Goal: Task Accomplishment & Management: Complete application form

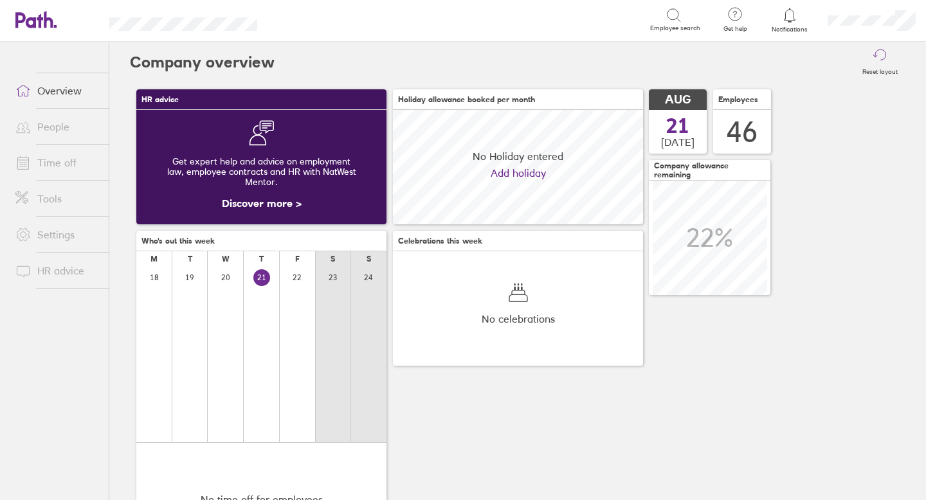
scroll to position [114, 250]
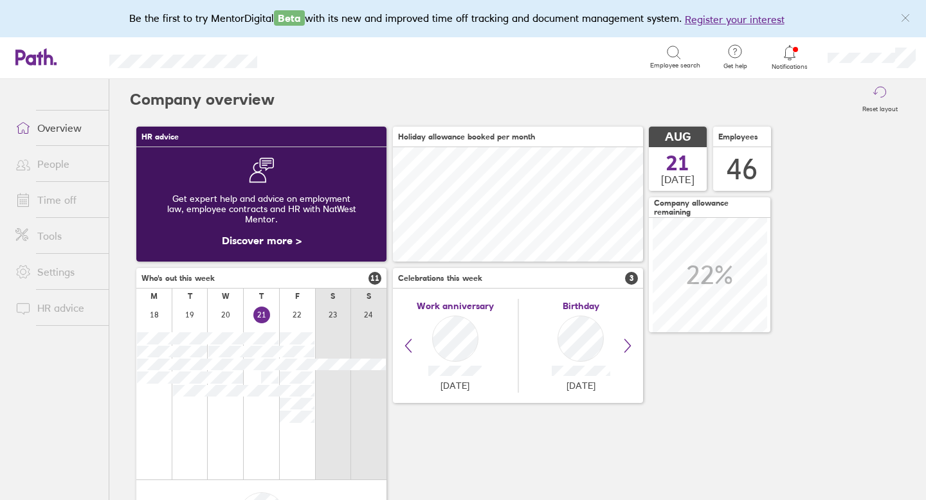
click at [53, 200] on link "Time off" at bounding box center [56, 200] width 103 height 26
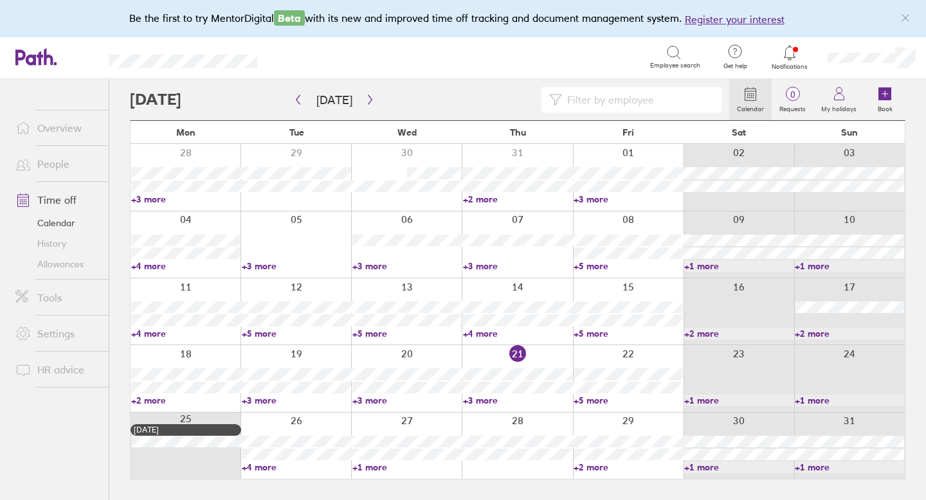
click at [796, 57] on icon at bounding box center [789, 52] width 15 height 15
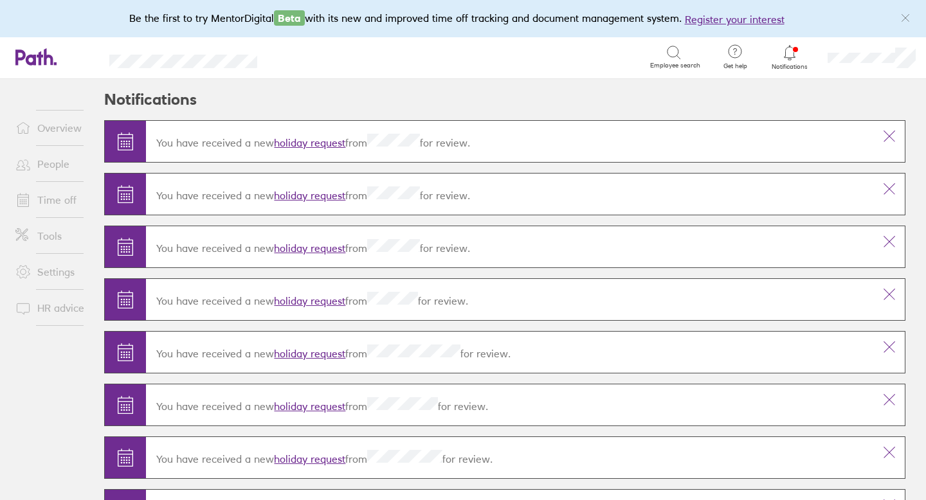
click at [58, 201] on link "Time off" at bounding box center [56, 200] width 103 height 26
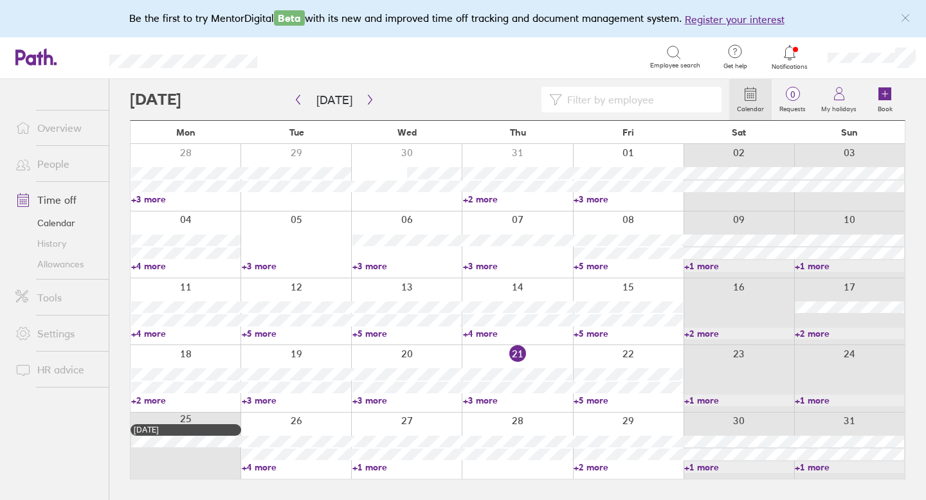
click at [58, 257] on link "Allowances" at bounding box center [56, 264] width 103 height 21
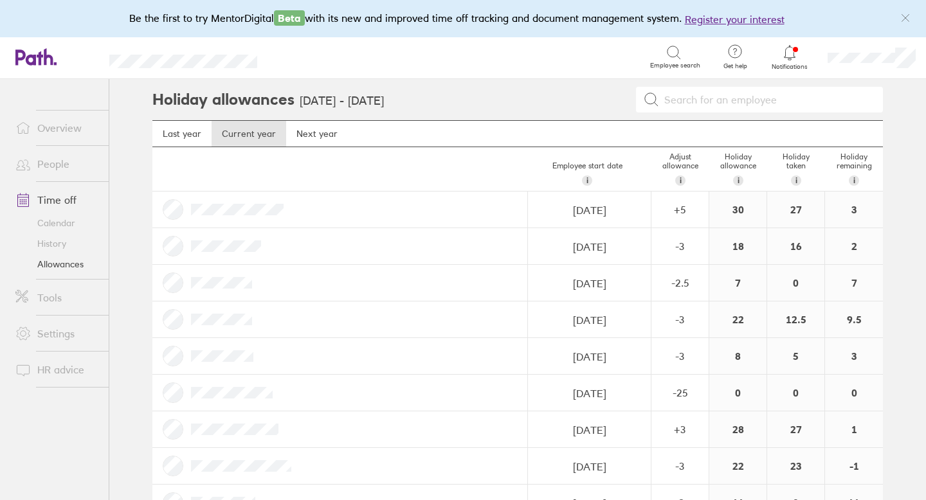
click at [346, 210] on div at bounding box center [339, 210] width 375 height 36
click at [339, 206] on div at bounding box center [339, 210] width 375 height 36
click at [61, 195] on link "Time off" at bounding box center [56, 200] width 103 height 26
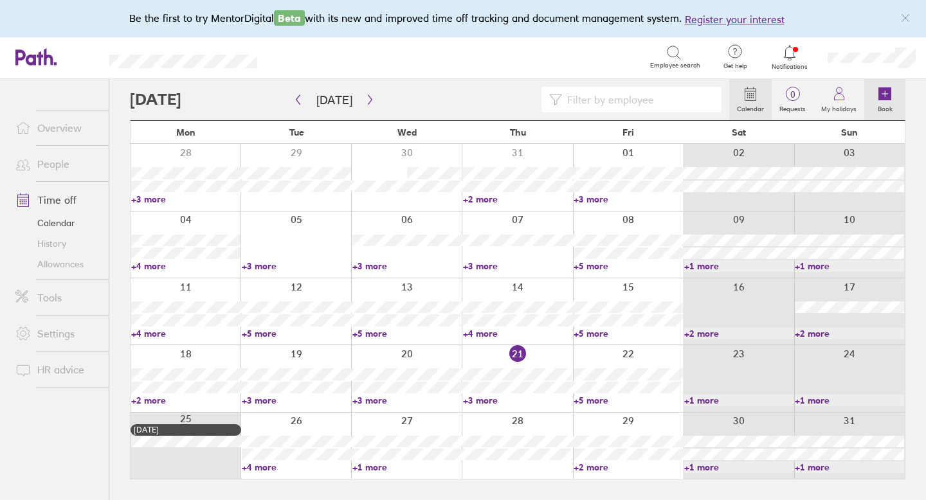
click at [888, 92] on icon at bounding box center [884, 93] width 13 height 13
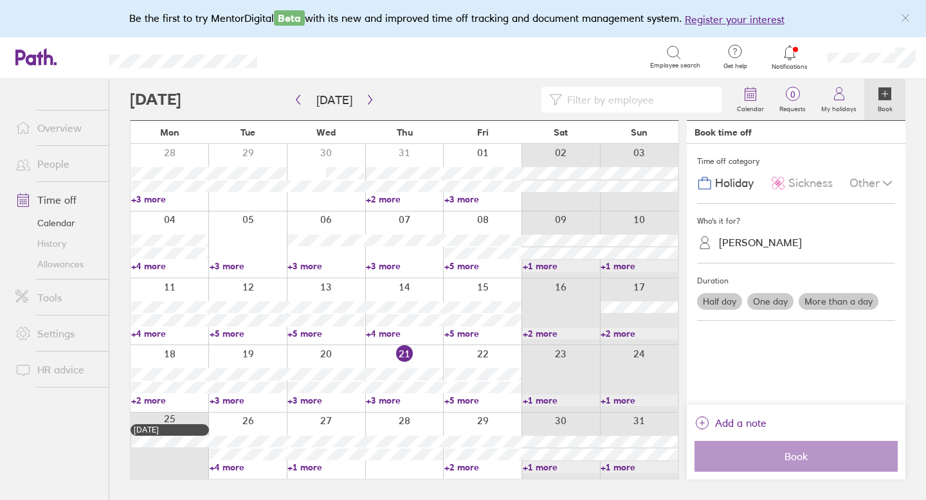
click at [770, 298] on label "One day" at bounding box center [770, 301] width 46 height 17
click at [0, 0] on input "One day" at bounding box center [0, 0] width 0 height 0
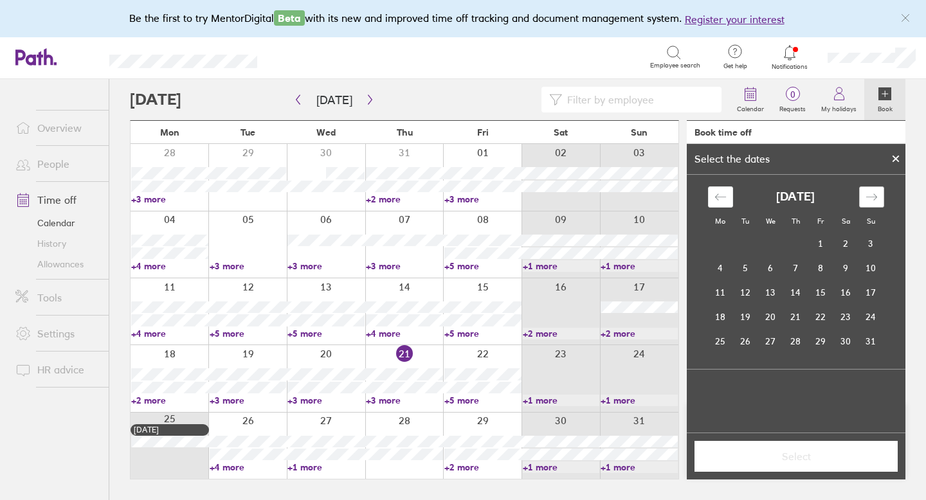
click at [867, 199] on icon "Move forward to switch to the next month." at bounding box center [871, 197] width 12 height 12
click at [724, 340] on td "27" at bounding box center [720, 341] width 25 height 24
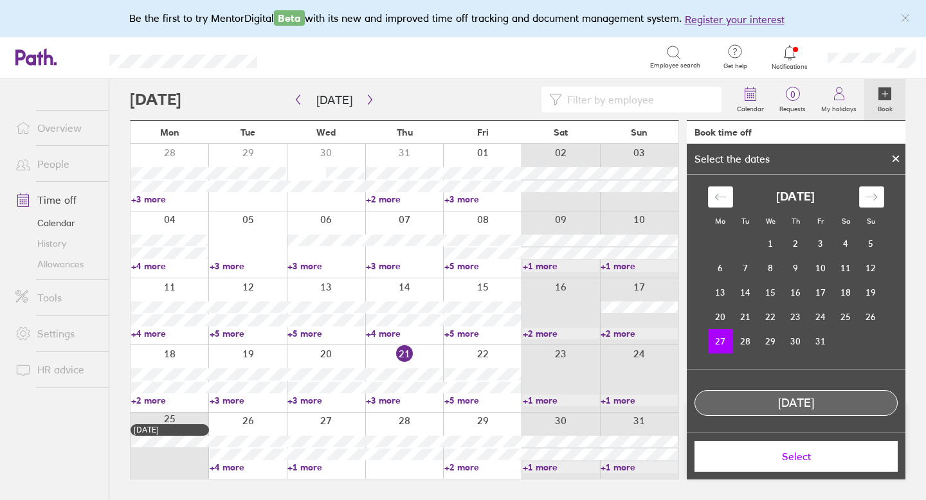
click at [791, 463] on button "Select" at bounding box center [795, 456] width 203 height 31
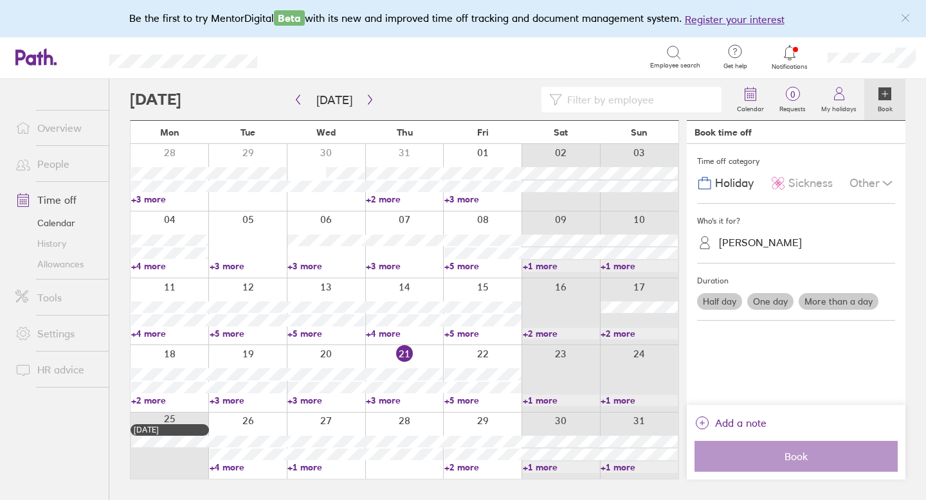
click at [780, 303] on label "One day" at bounding box center [770, 301] width 46 height 17
click at [0, 0] on input "One day" at bounding box center [0, 0] width 0 height 0
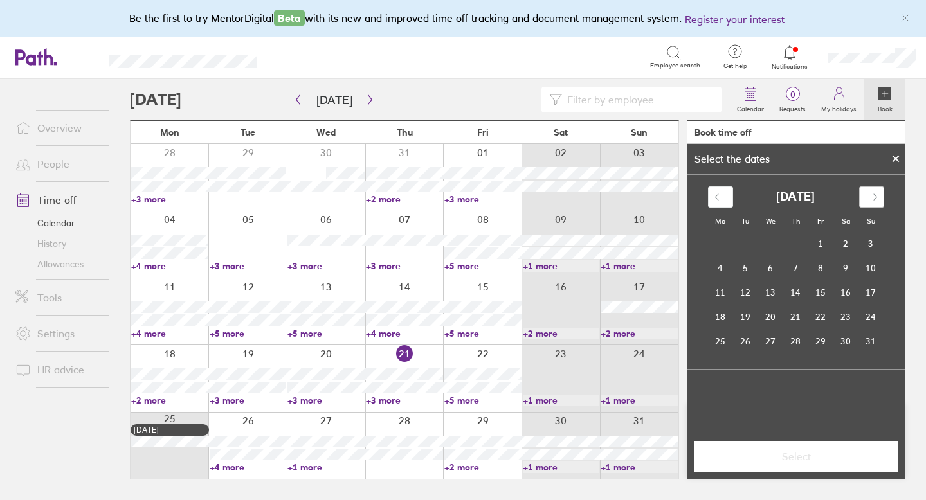
click at [877, 202] on div "Move forward to switch to the next month." at bounding box center [871, 196] width 25 height 21
click at [871, 199] on icon "Move forward to switch to the next month." at bounding box center [871, 197] width 12 height 12
click at [717, 338] on td "27" at bounding box center [720, 341] width 25 height 24
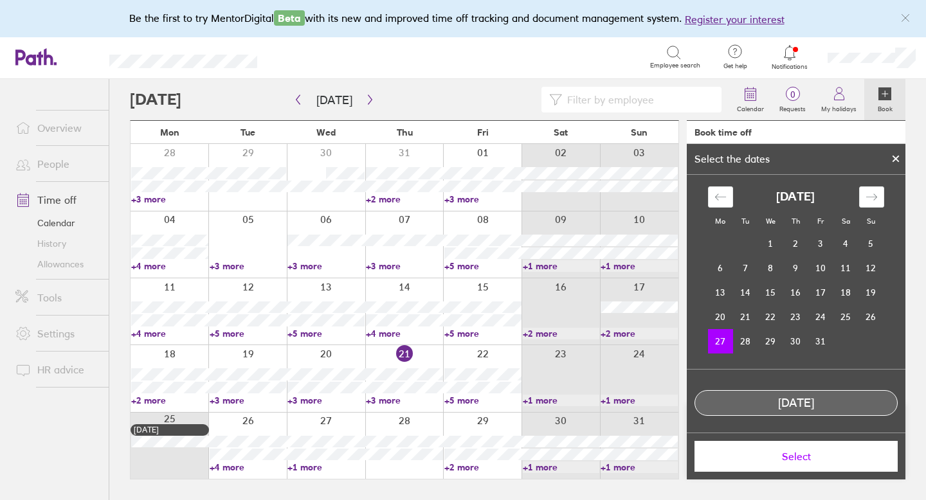
scroll to position [3, 0]
click at [802, 459] on span "Select" at bounding box center [795, 457] width 185 height 12
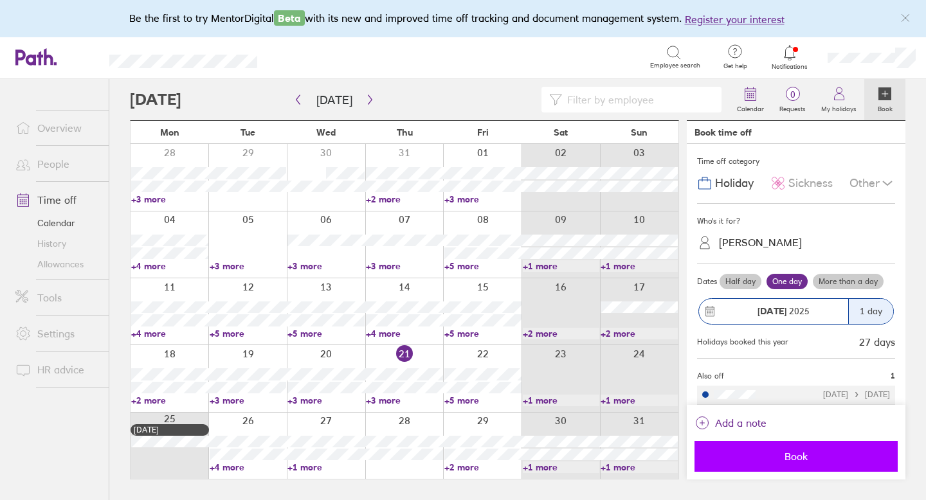
click at [789, 456] on span "Book" at bounding box center [795, 457] width 185 height 12
